Goal: Task Accomplishment & Management: Manage account settings

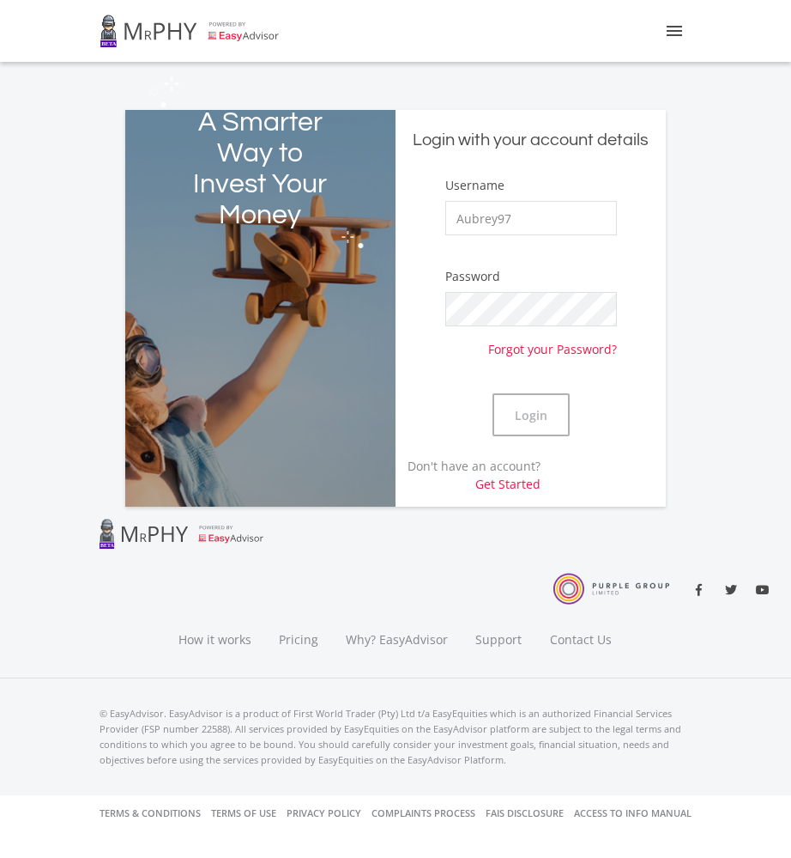
type input "Aubrey97"
click at [512, 409] on button "Login" at bounding box center [531, 414] width 77 height 43
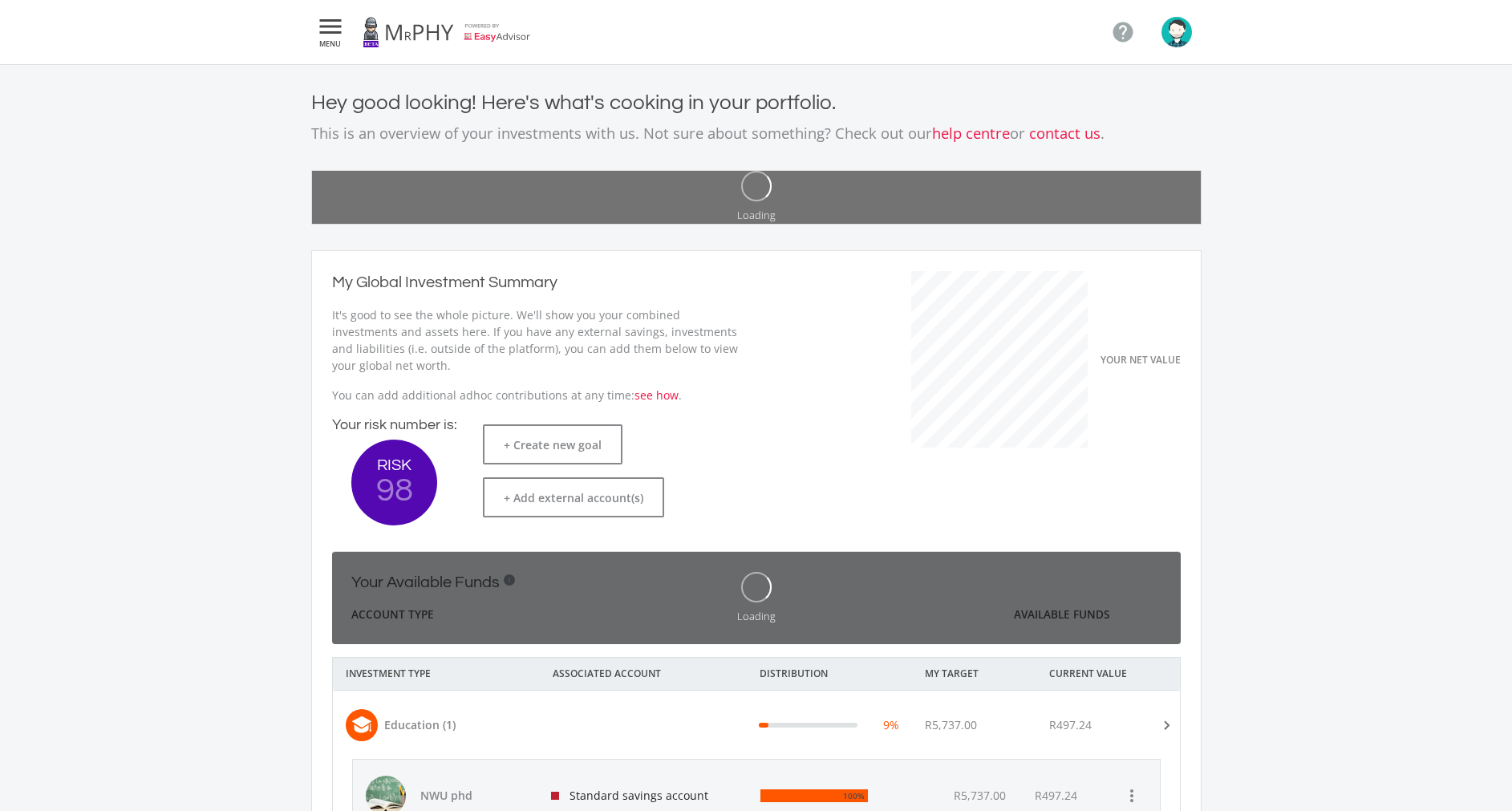
scroll to position [254, 440]
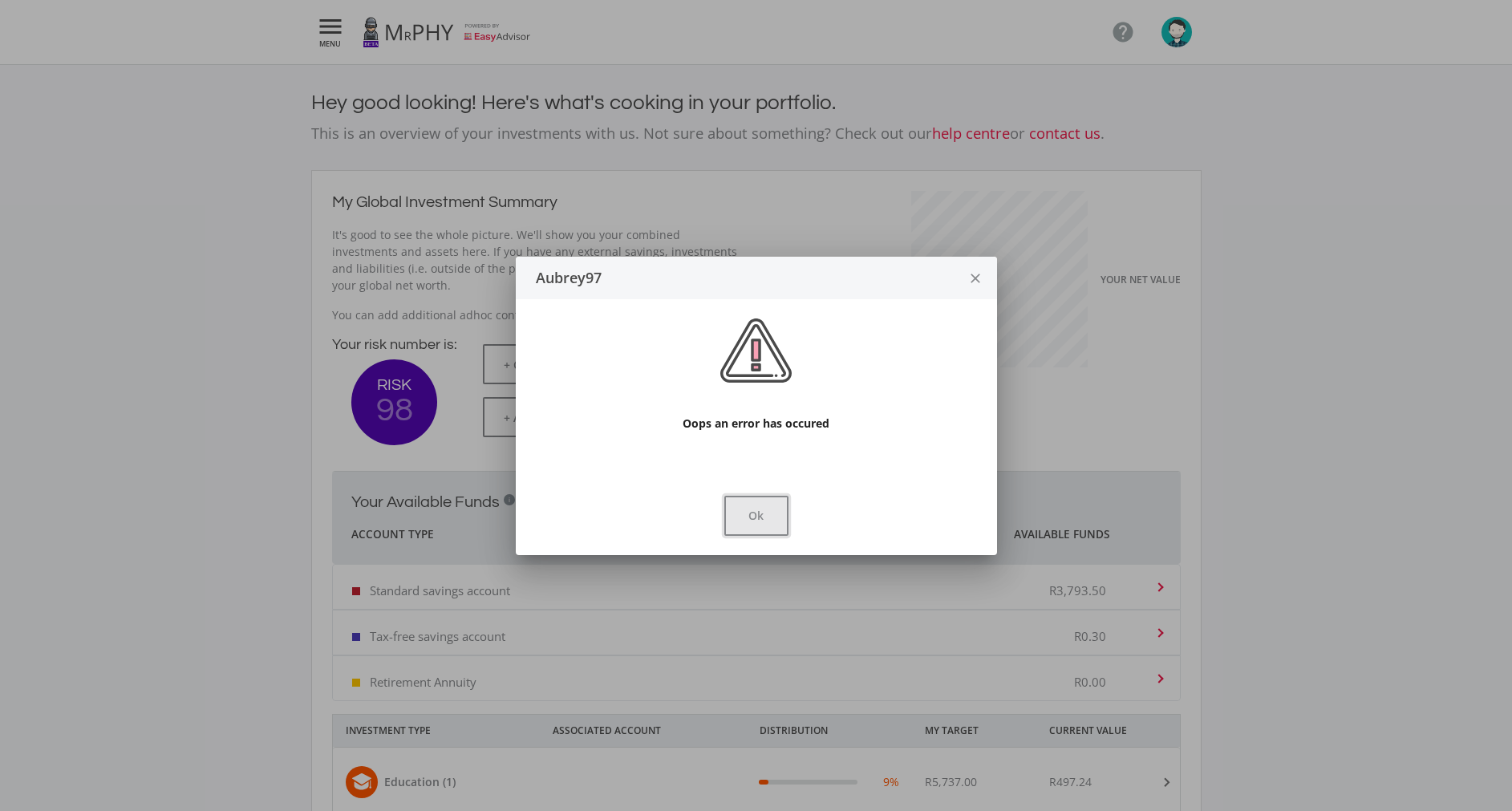
click at [739, 499] on button "Ok" at bounding box center [756, 515] width 64 height 40
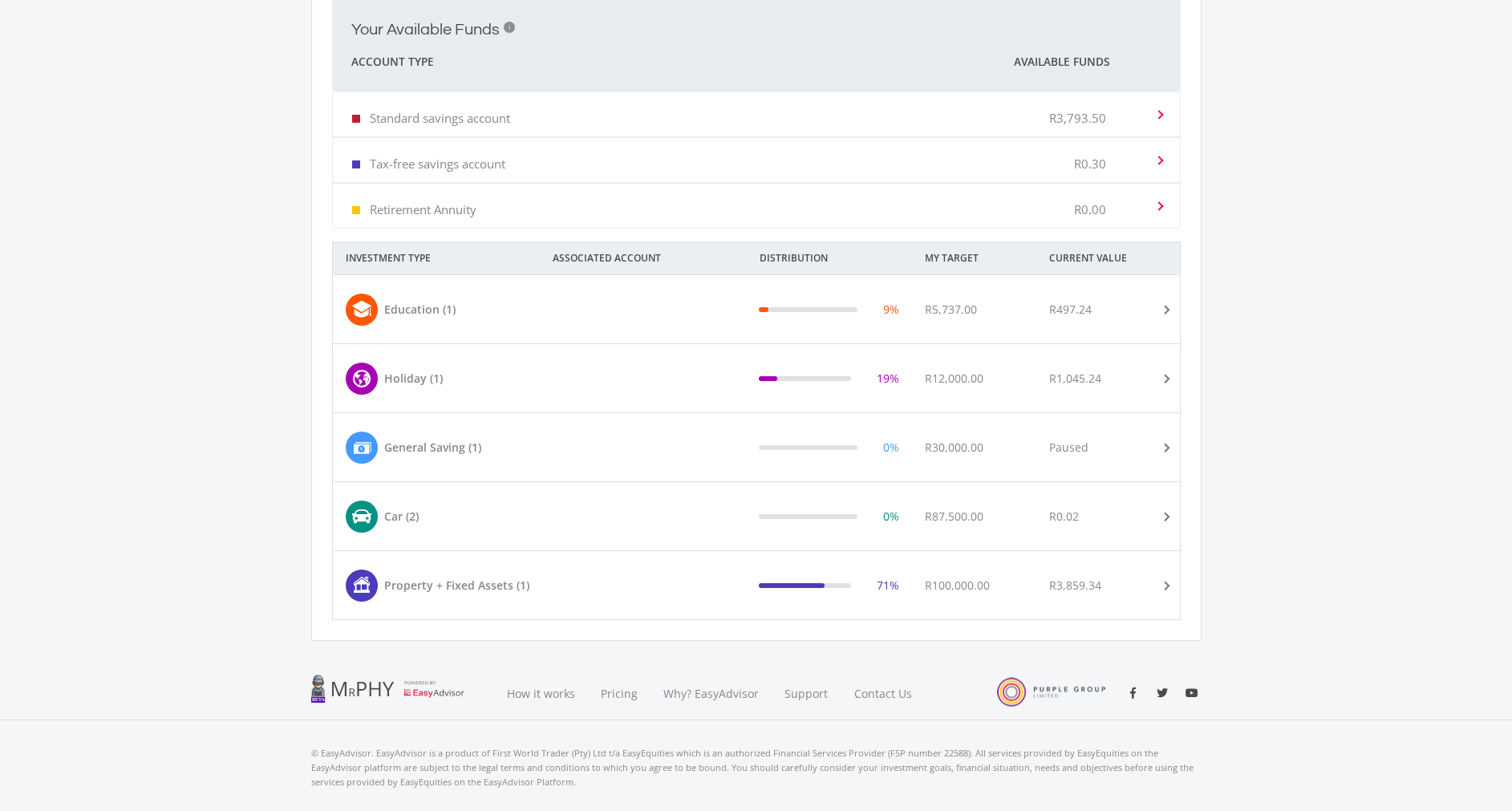
scroll to position [473, 0]
click at [739, 577] on div "R3,859.34" at bounding box center [1076, 584] width 52 height 17
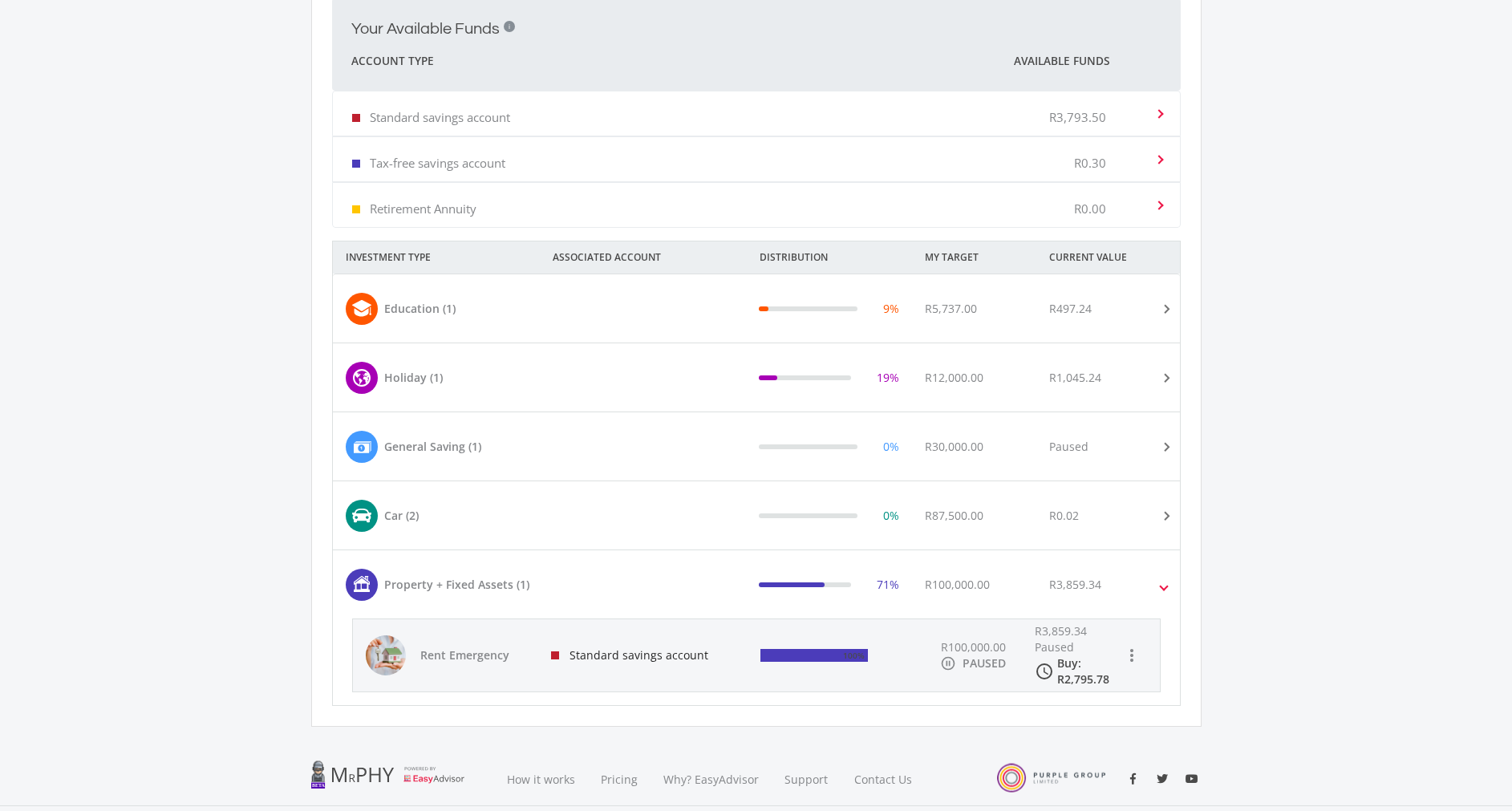
click at [596, 667] on div "Standard savings account" at bounding box center [643, 655] width 210 height 72
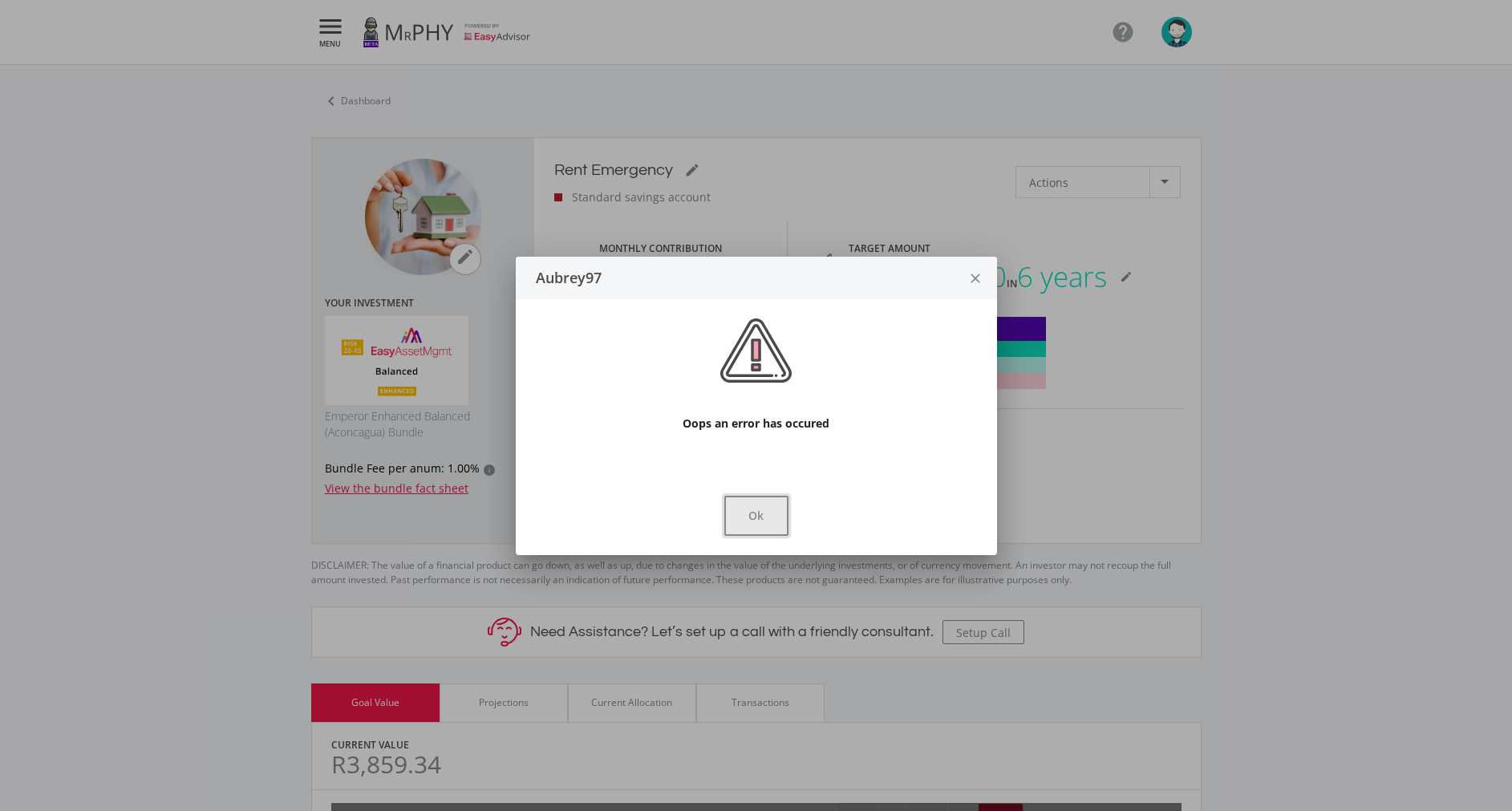
click at [739, 509] on button "Ok" at bounding box center [756, 515] width 64 height 40
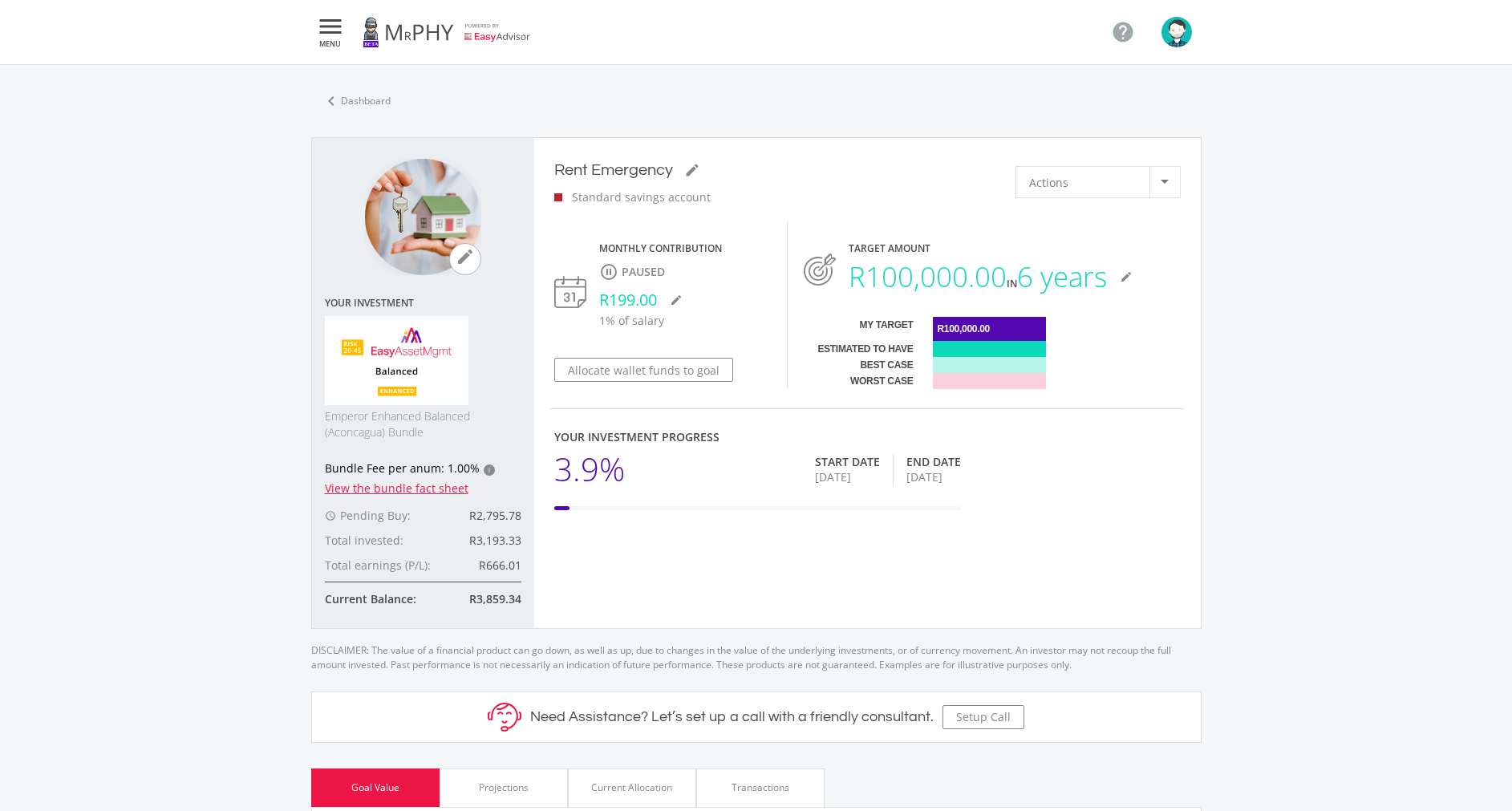
scroll to position [524, 0]
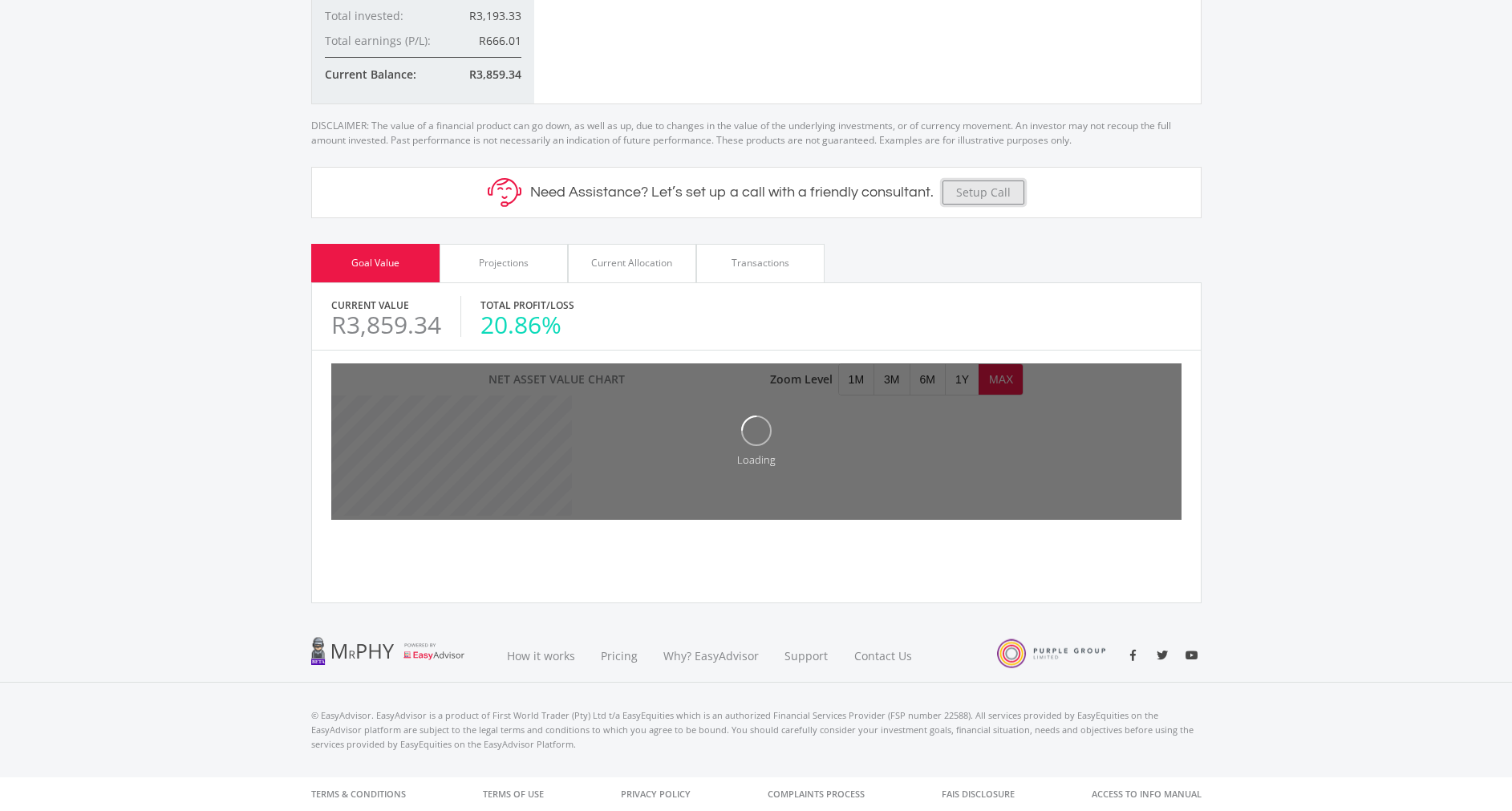
click at [739, 187] on button "Setup Call" at bounding box center [984, 192] width 82 height 24
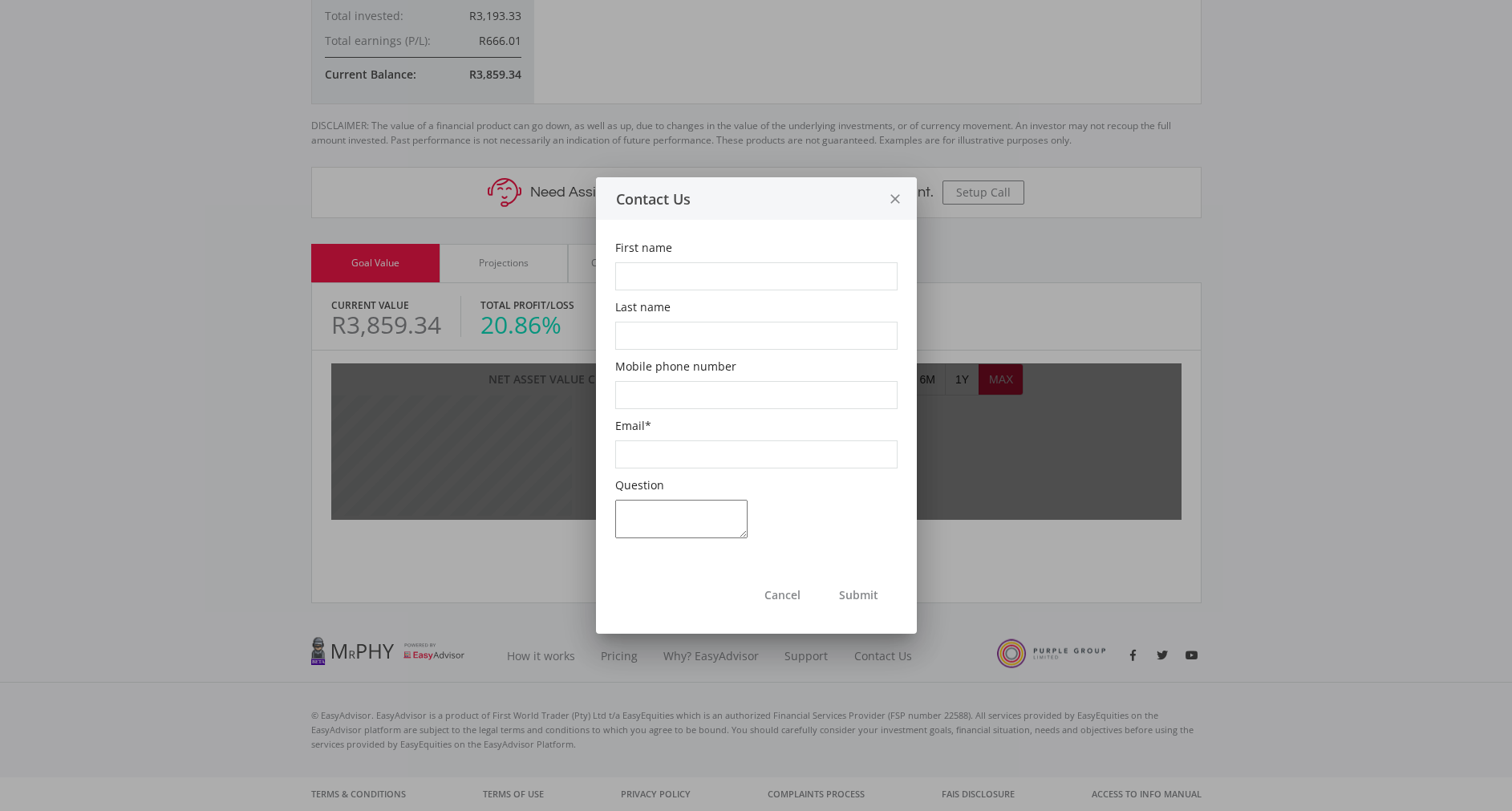
click at [695, 267] on input "First name" at bounding box center [756, 277] width 282 height 28
type input "Amogelang"
type input "Mphofu"
type input "[PHONE_NUMBER]"
type input "[PERSON_NAME][EMAIL_ADDRESS][DOMAIN_NAME]"
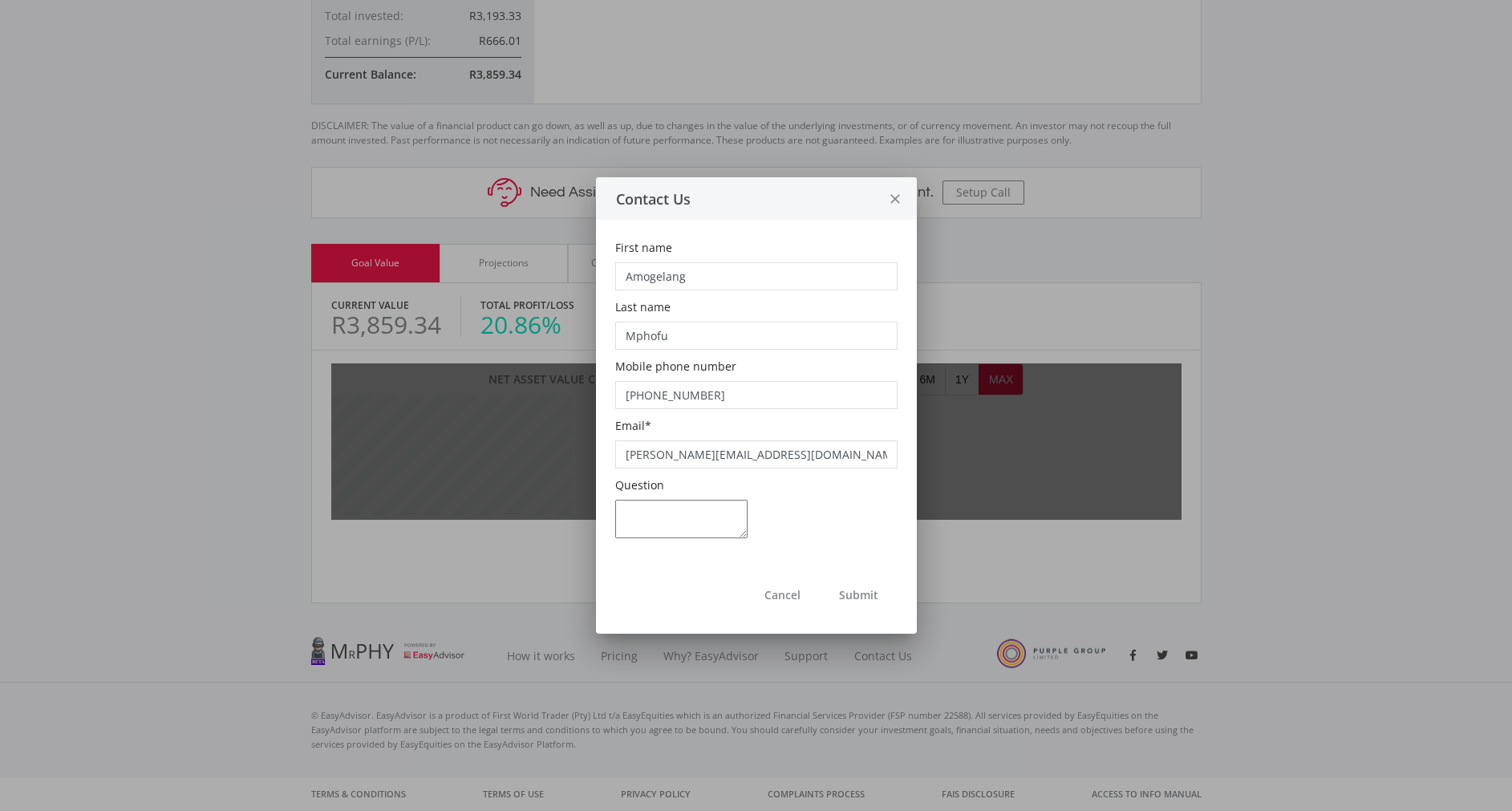
click at [712, 526] on textarea "Question" at bounding box center [681, 519] width 133 height 38
type textarea "Pending Buy Infinite"
click at [739, 592] on button "Submit" at bounding box center [858, 594] width 78 height 40
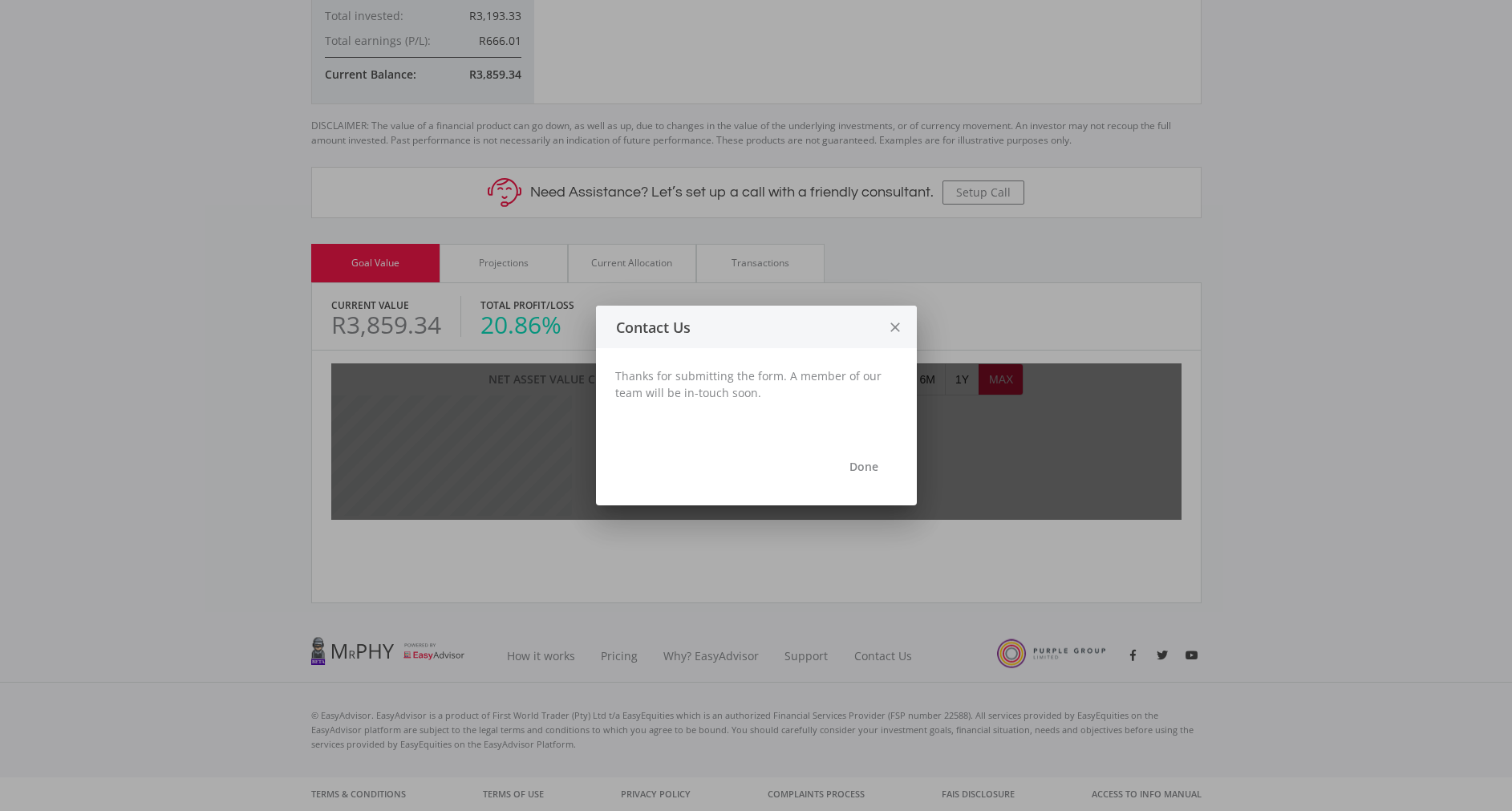
click at [739, 492] on div "Done" at bounding box center [756, 469] width 321 height 72
click at [739, 481] on button "Done" at bounding box center [863, 465] width 67 height 40
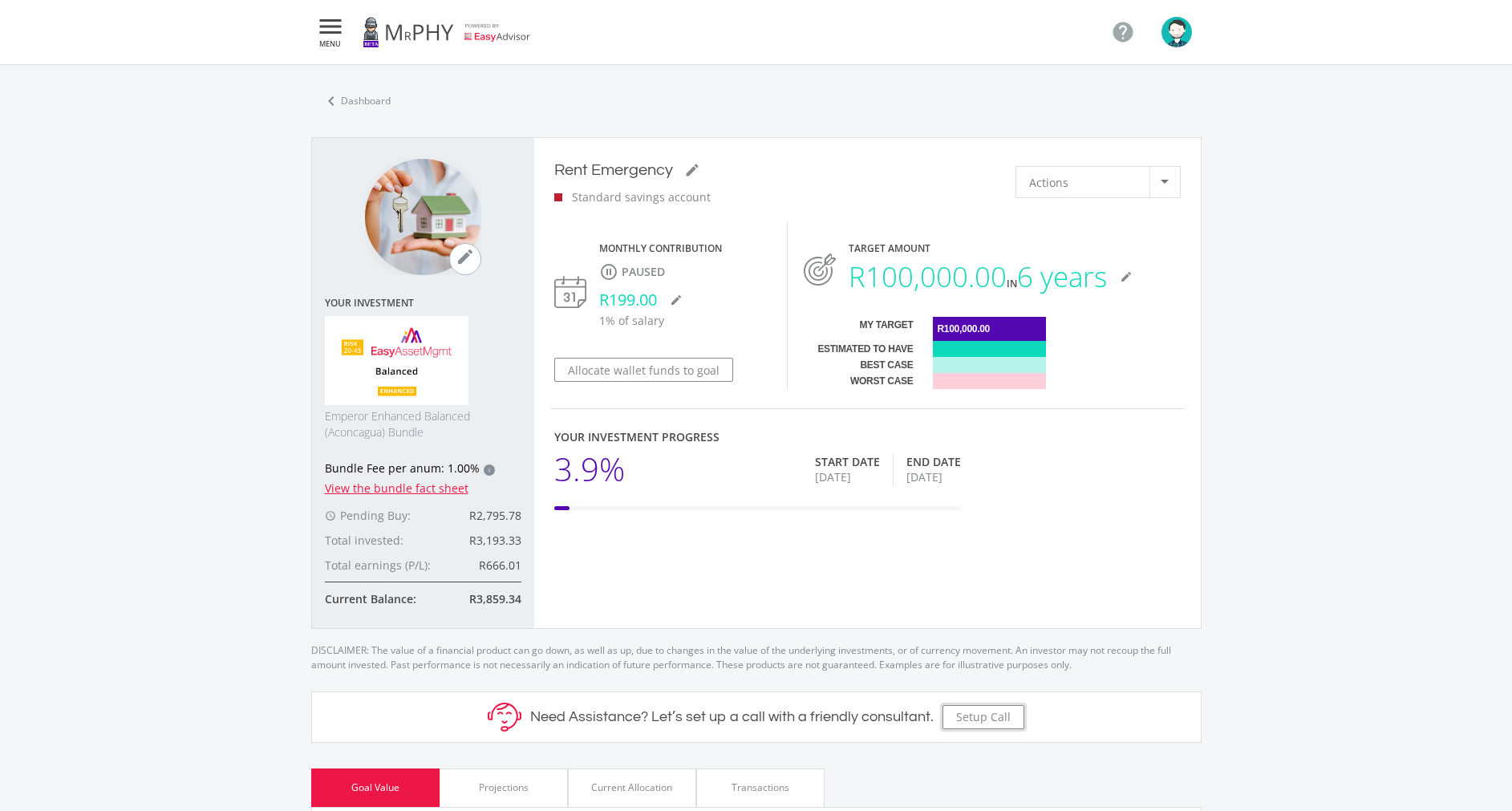
scroll to position [524, 0]
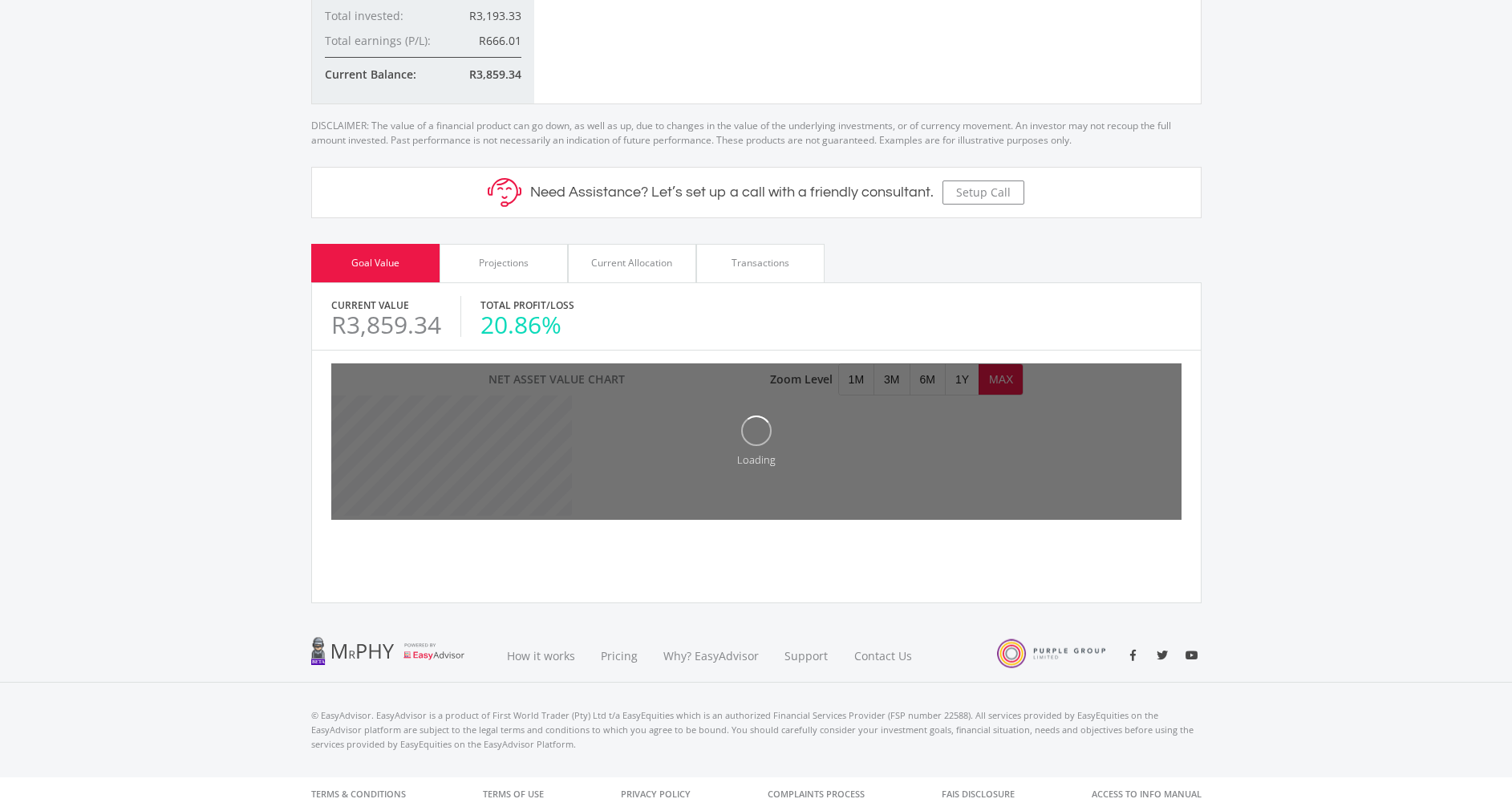
click at [739, 267] on div "Transactions" at bounding box center [761, 263] width 58 height 14
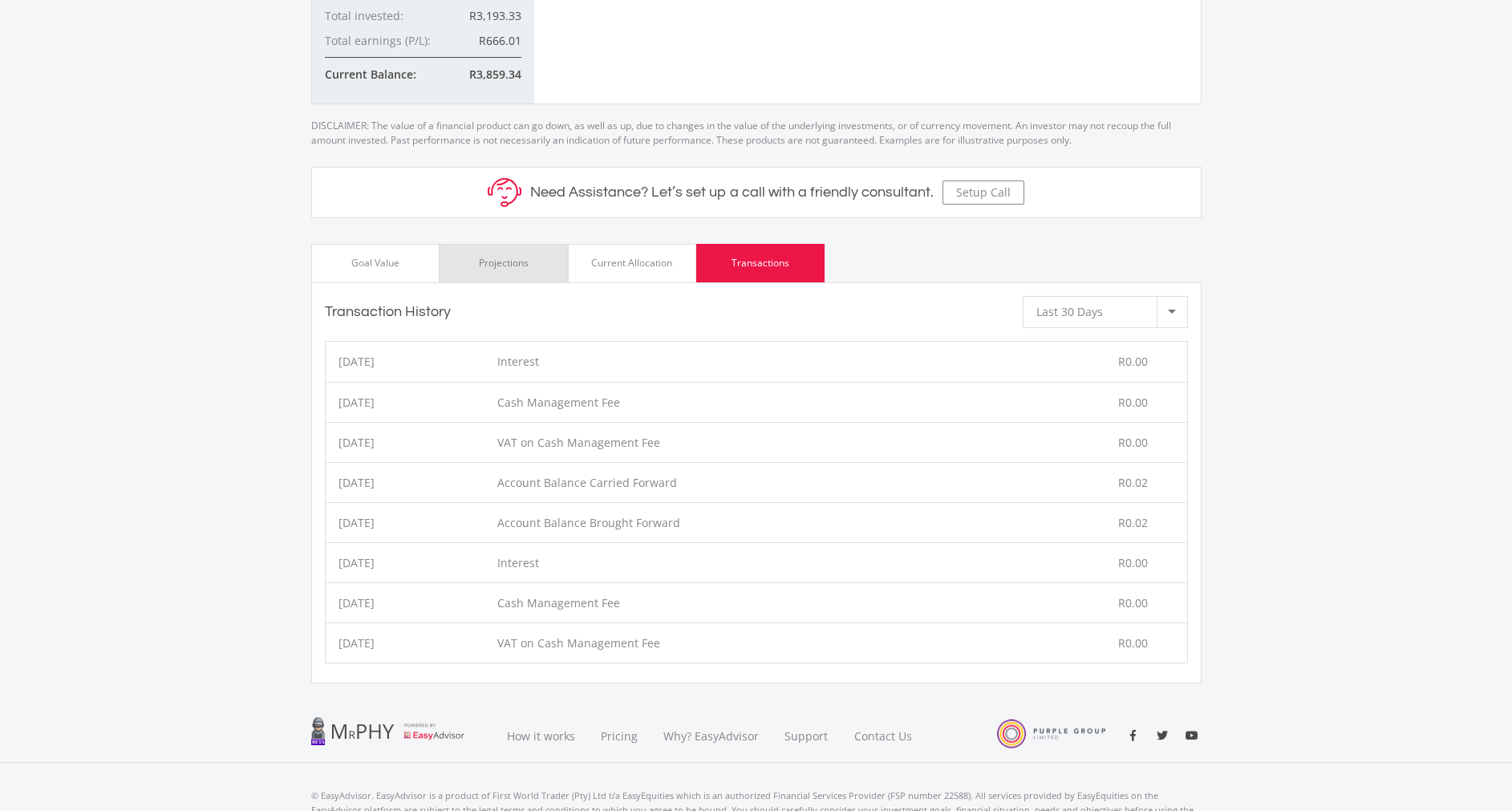
click at [501, 270] on div "Projections" at bounding box center [503, 263] width 50 height 14
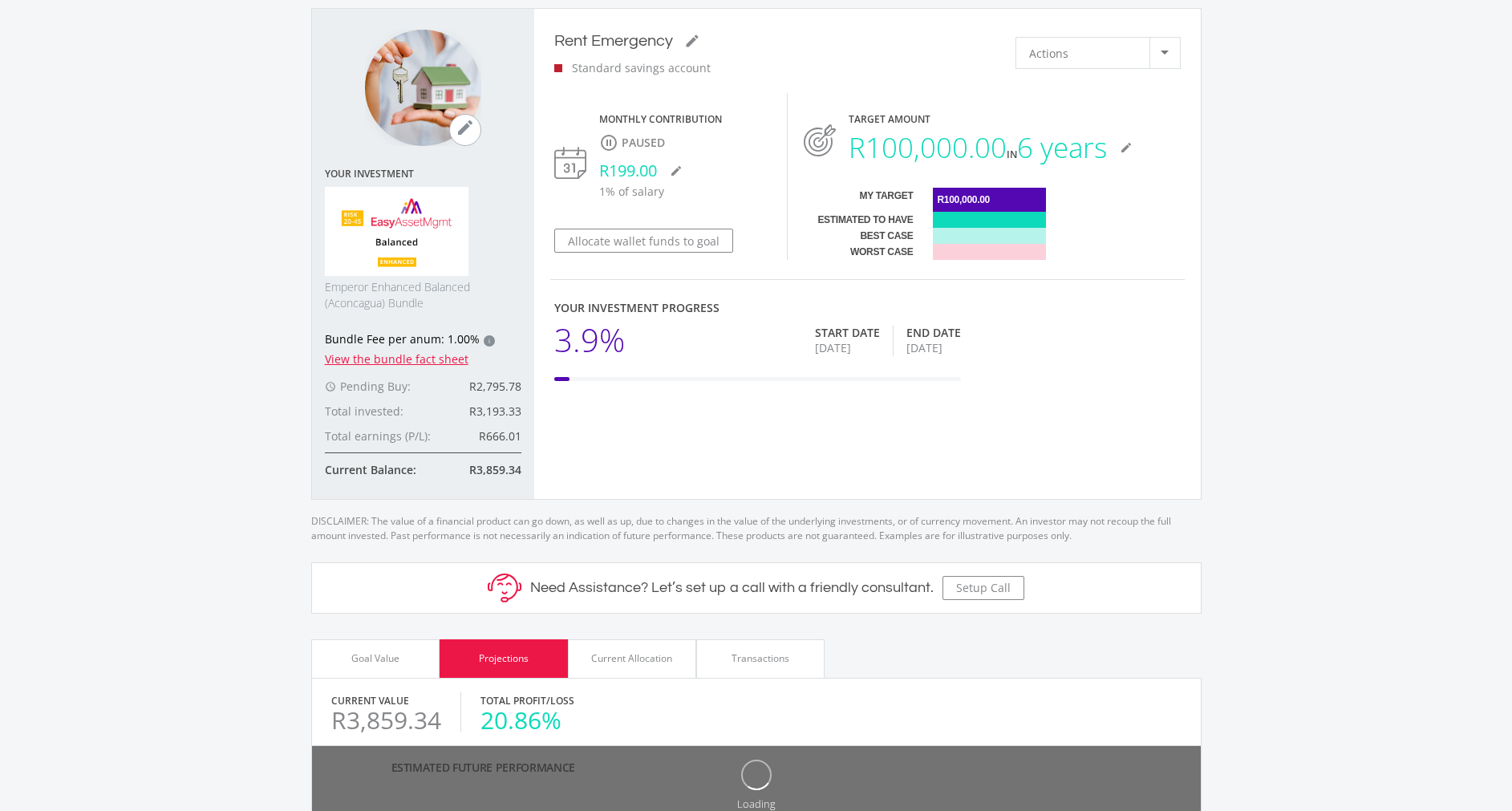
scroll to position [127, 0]
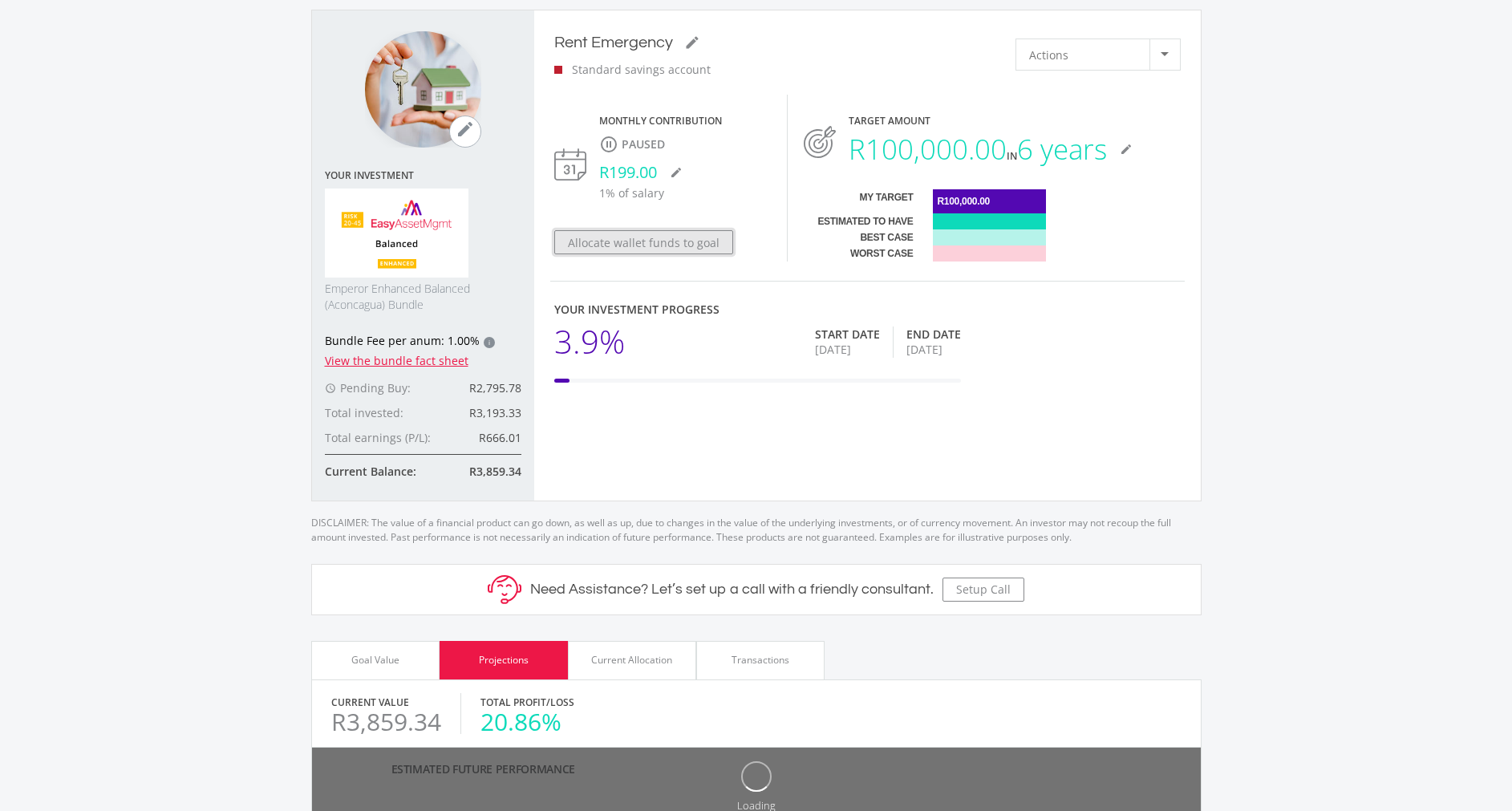
click at [661, 243] on button "Allocate wallet funds to goal" at bounding box center [643, 242] width 178 height 24
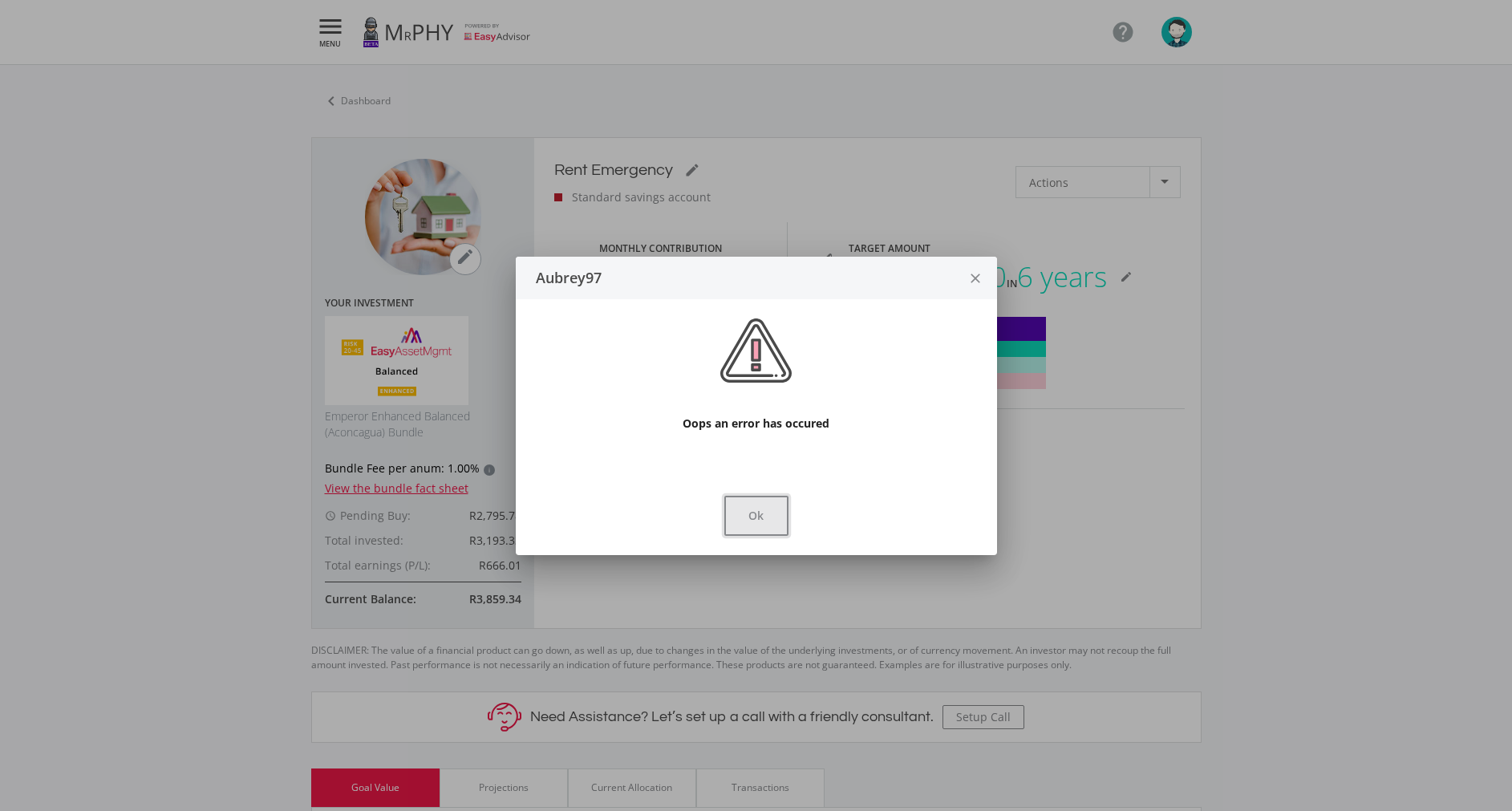
click at [739, 530] on button "Ok" at bounding box center [756, 515] width 64 height 40
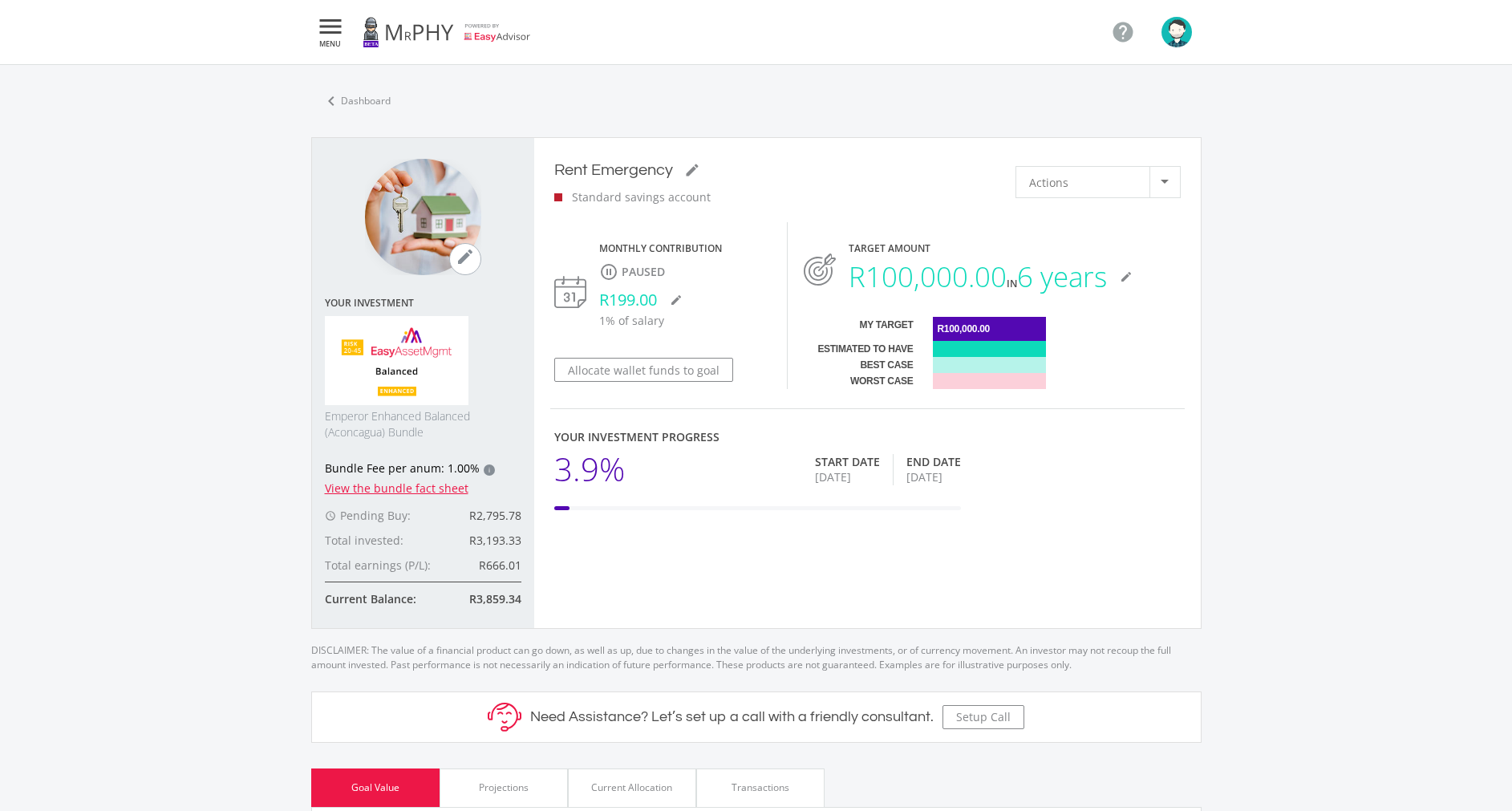
click at [739, 192] on span "Actions" at bounding box center [1048, 182] width 39 height 31
click at [739, 218] on span "Sell Funds" at bounding box center [1115, 223] width 173 height 22
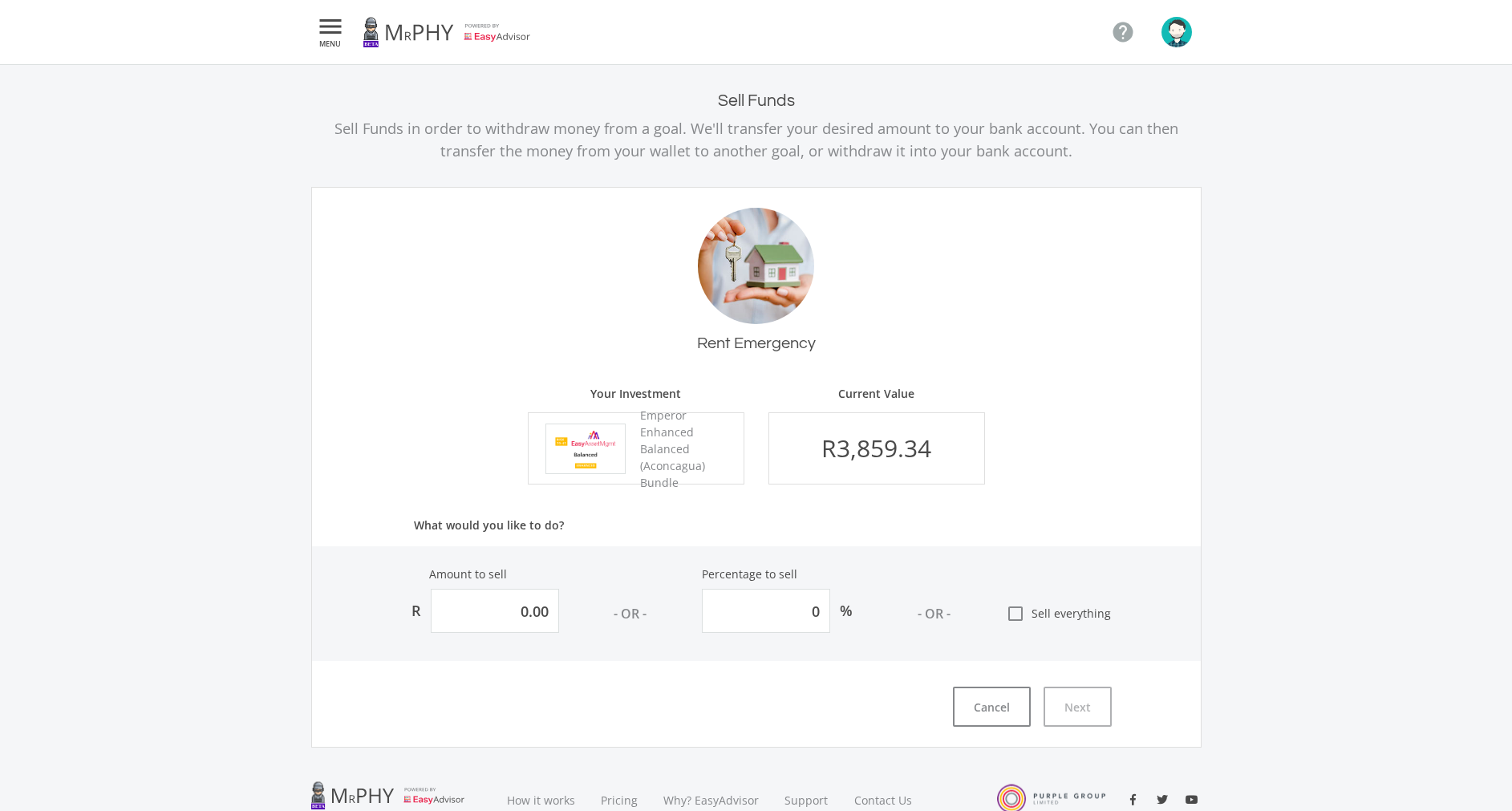
click at [739, 616] on icon "check_box_outline_blank" at bounding box center [1015, 613] width 20 height 20
click at [739, 607] on input "check_box_outline_blank Sell everything" at bounding box center [990, 607] width 0 height 0
type input "3859.34321215445"
type input "100"
type input "3,859.34"
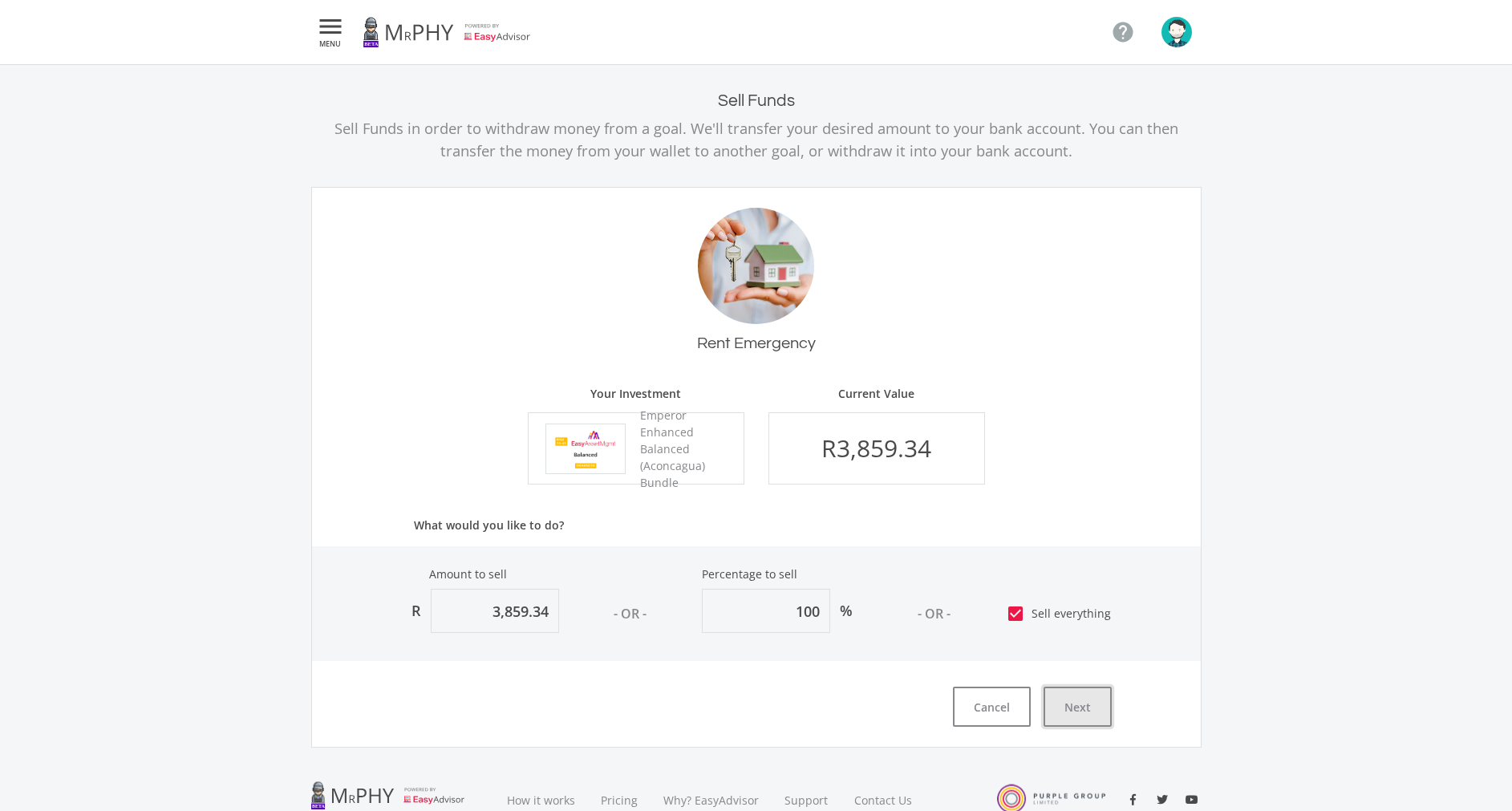
click at [739, 691] on button "Next" at bounding box center [1077, 706] width 68 height 40
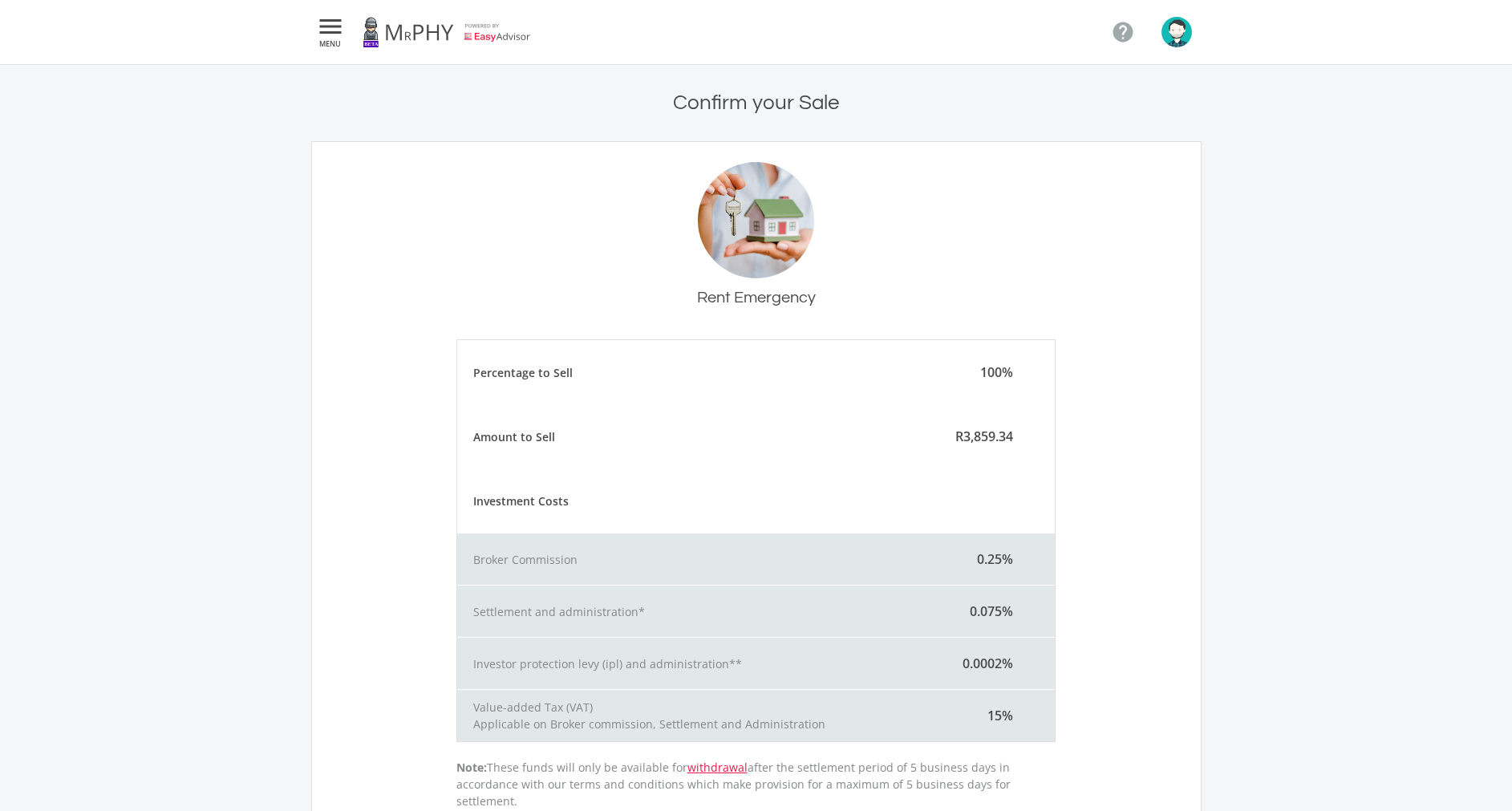
scroll to position [280, 0]
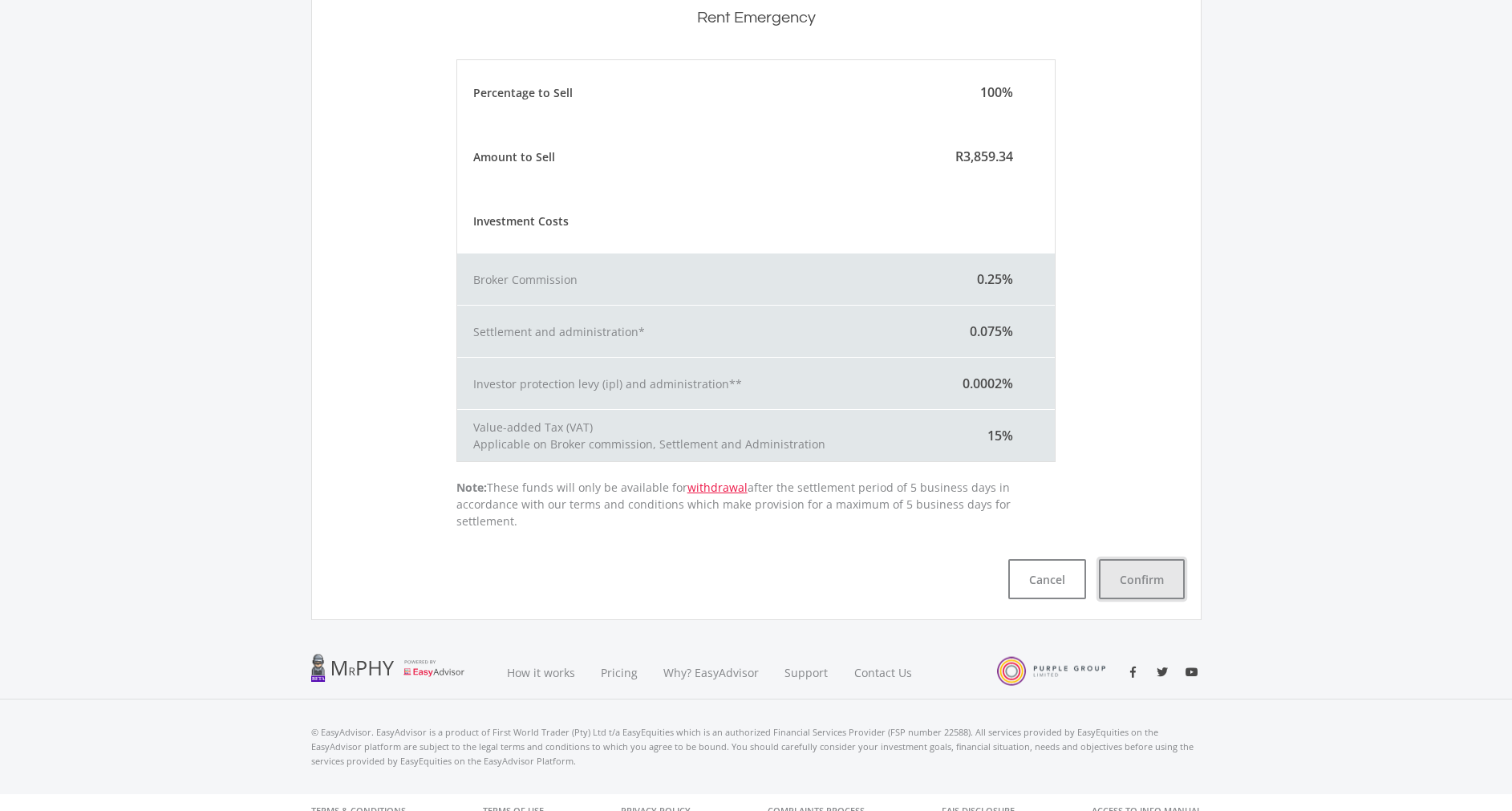
click at [739, 565] on button "Confirm" at bounding box center [1142, 578] width 86 height 40
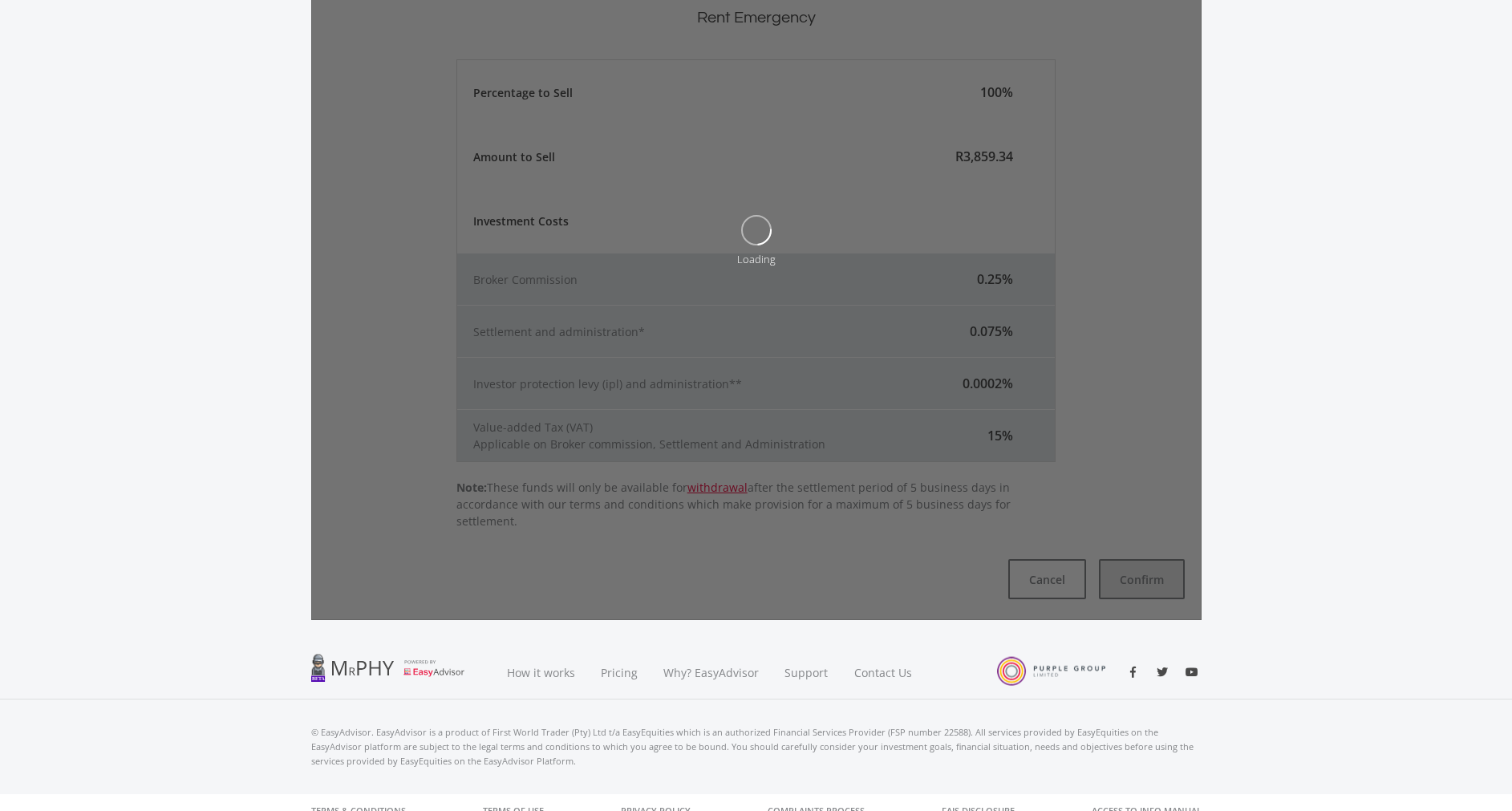
scroll to position [0, 0]
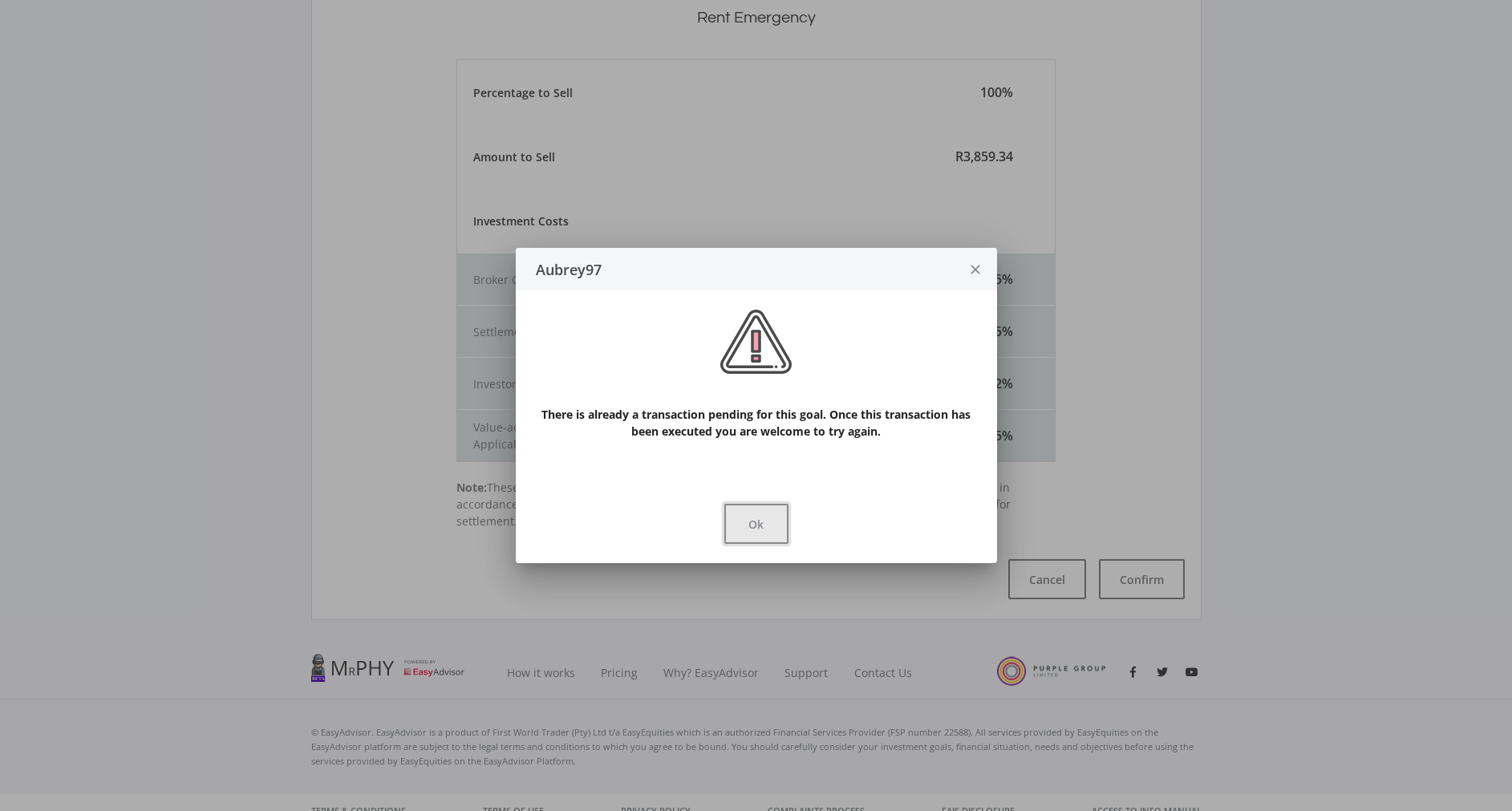
click at [739, 529] on button "Ok" at bounding box center [756, 523] width 64 height 40
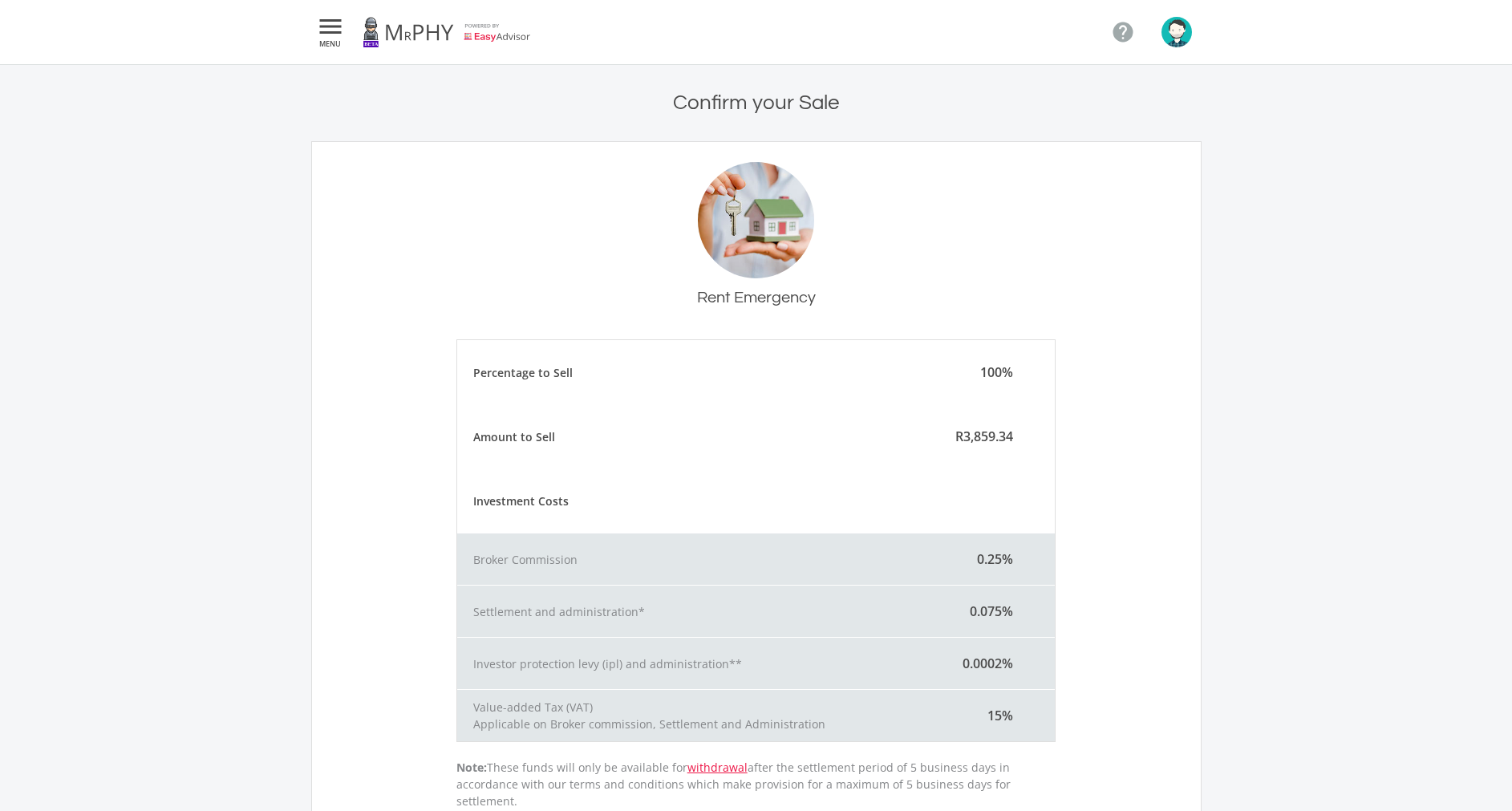
scroll to position [280, 0]
